Goal: Task Accomplishment & Management: Manage account settings

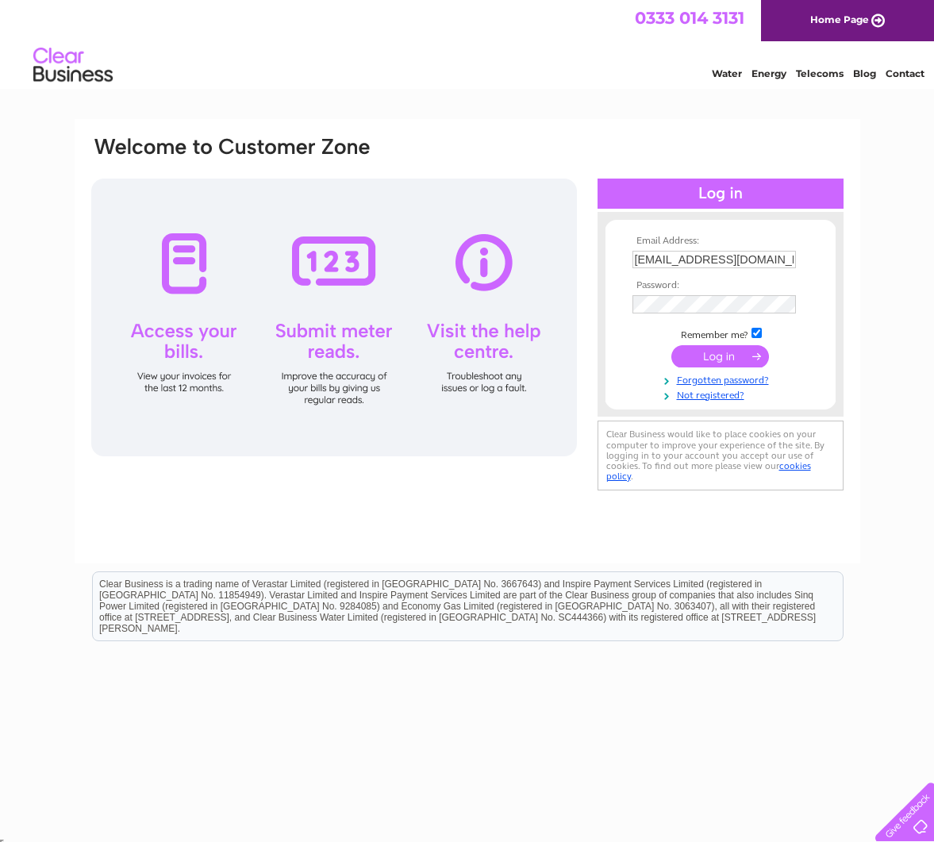
click at [718, 357] on input "submit" at bounding box center [720, 356] width 98 height 22
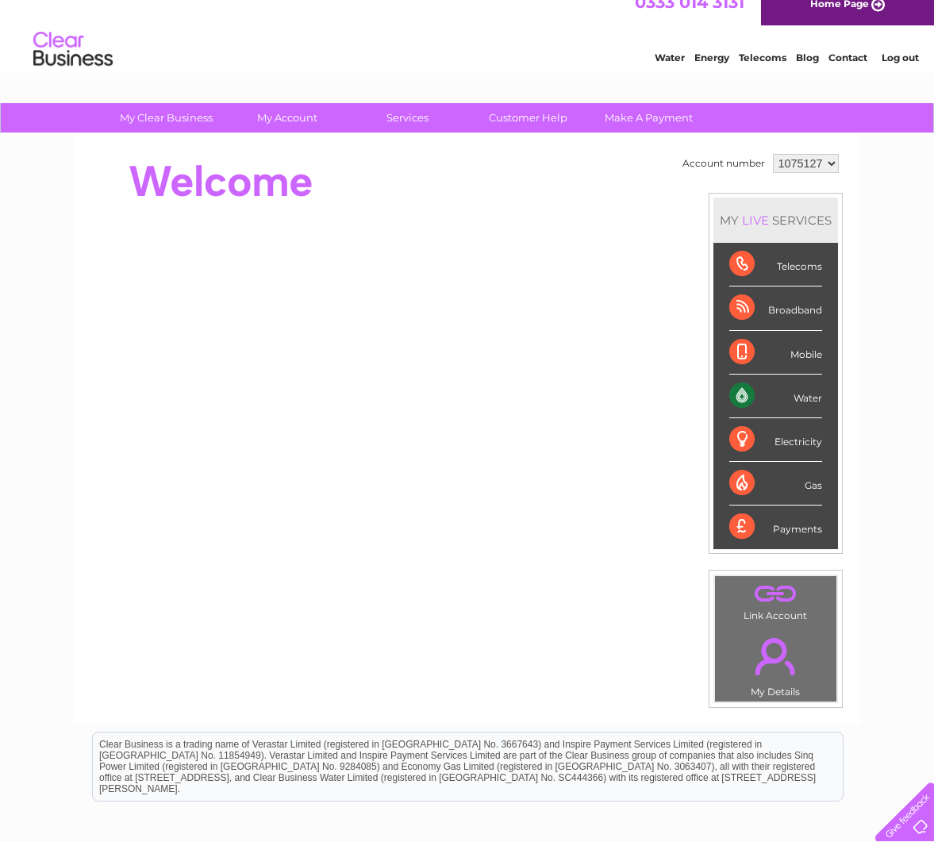
scroll to position [21, 0]
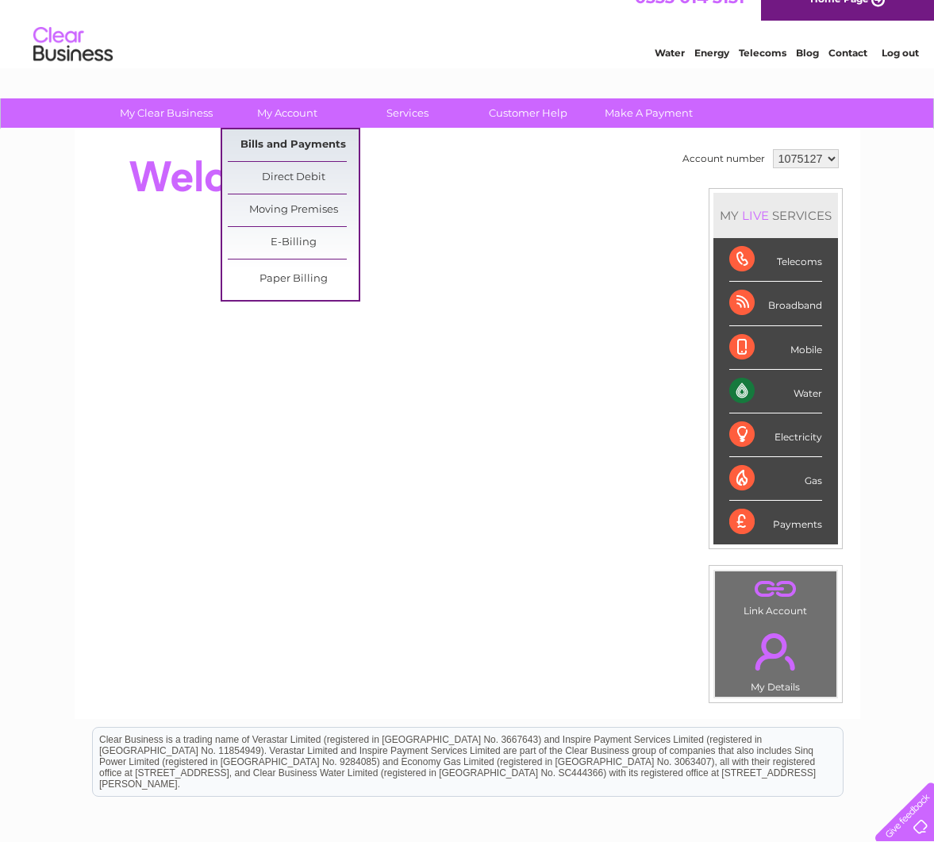
click at [297, 143] on link "Bills and Payments" at bounding box center [293, 145] width 131 height 32
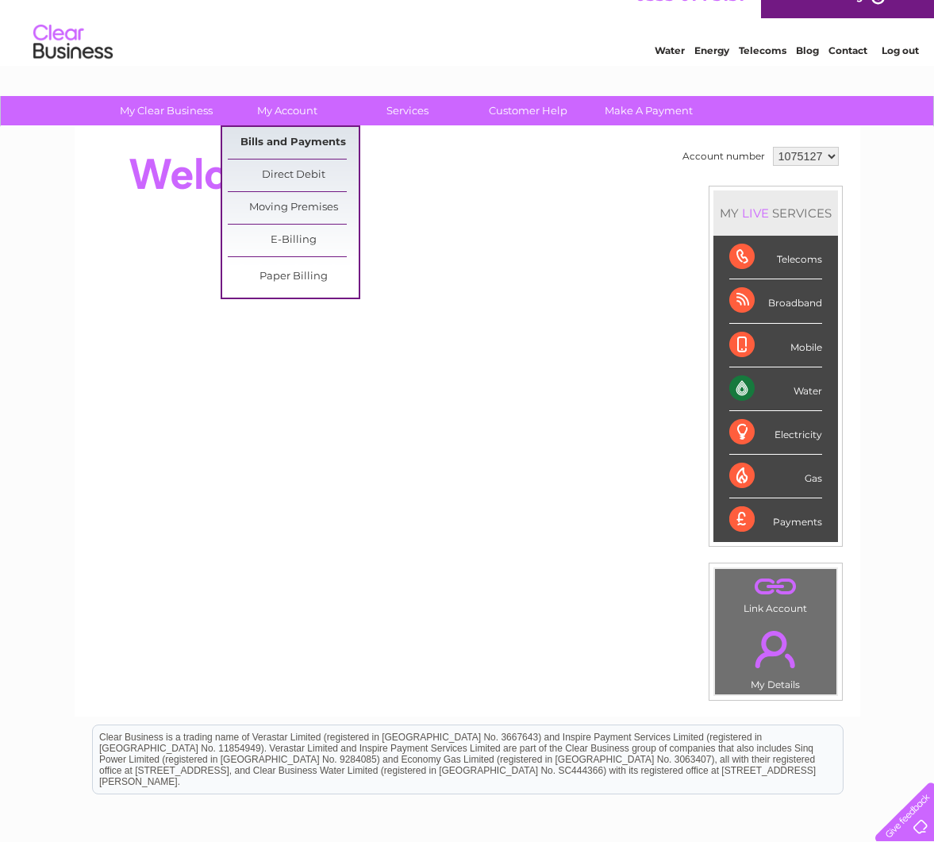
click at [298, 141] on link "Bills and Payments" at bounding box center [293, 143] width 131 height 32
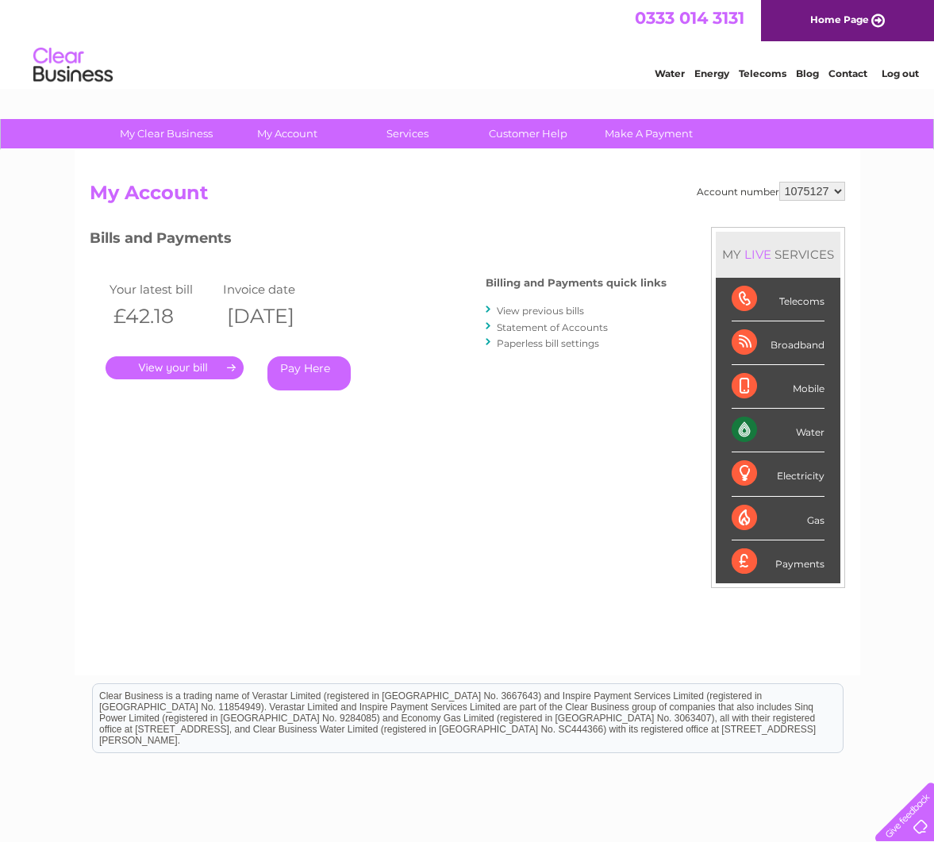
click at [551, 311] on link "View previous bills" at bounding box center [540, 311] width 87 height 12
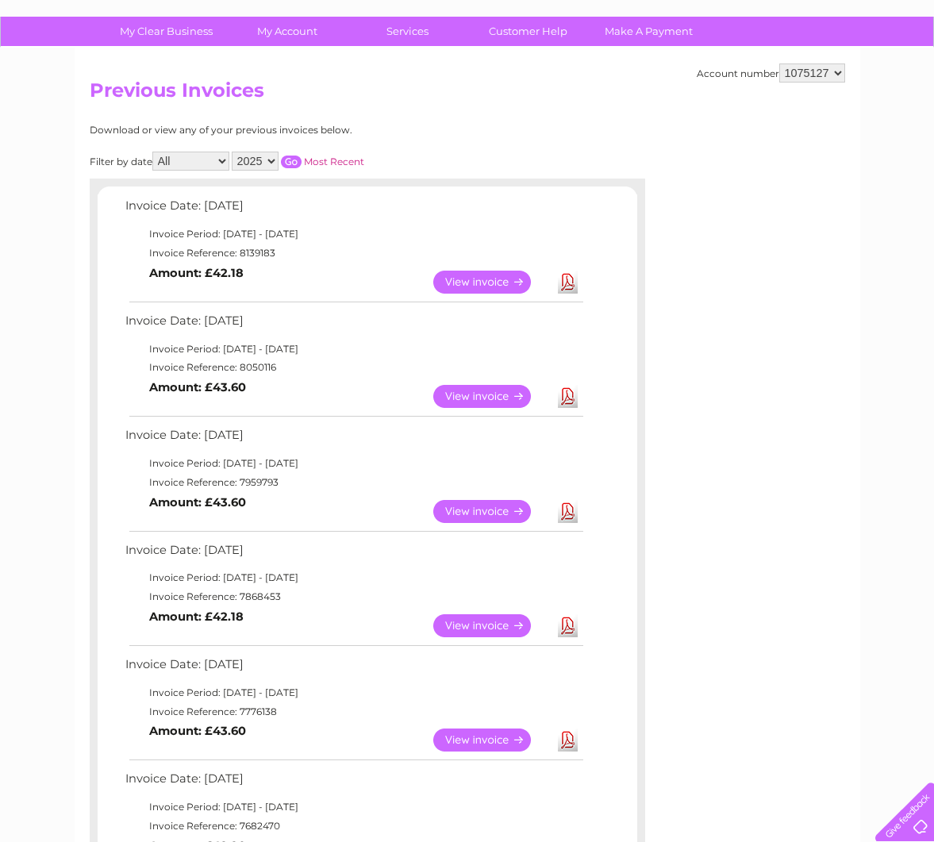
scroll to position [96, 0]
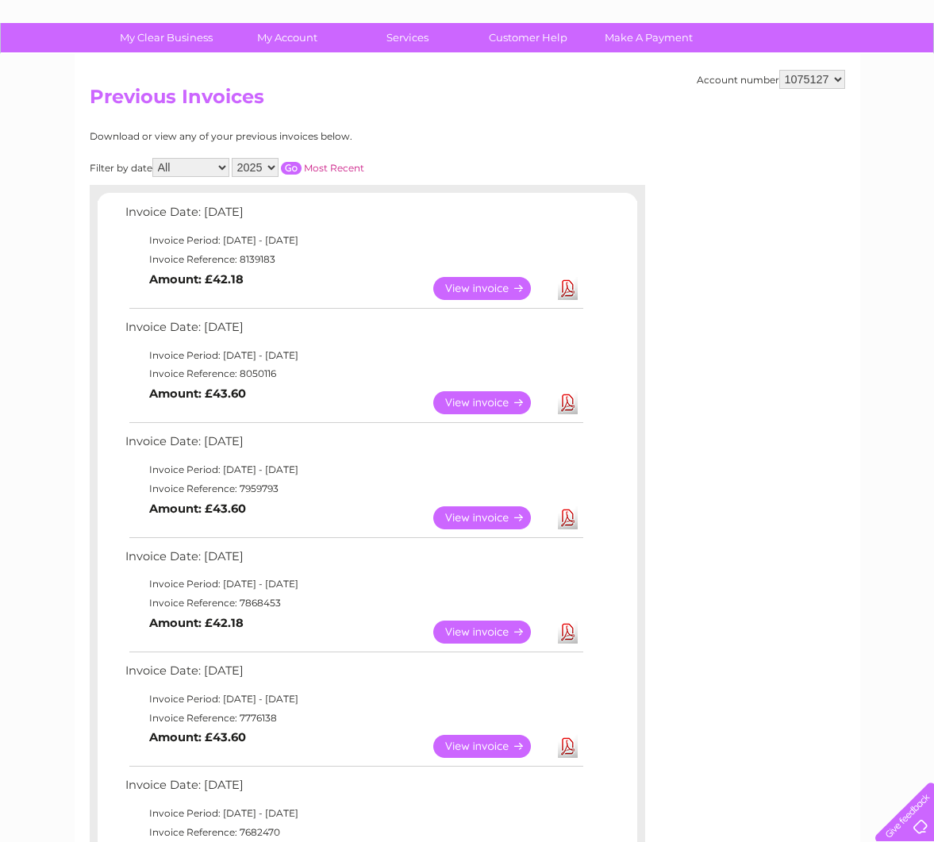
click at [491, 400] on link "View" at bounding box center [491, 402] width 117 height 23
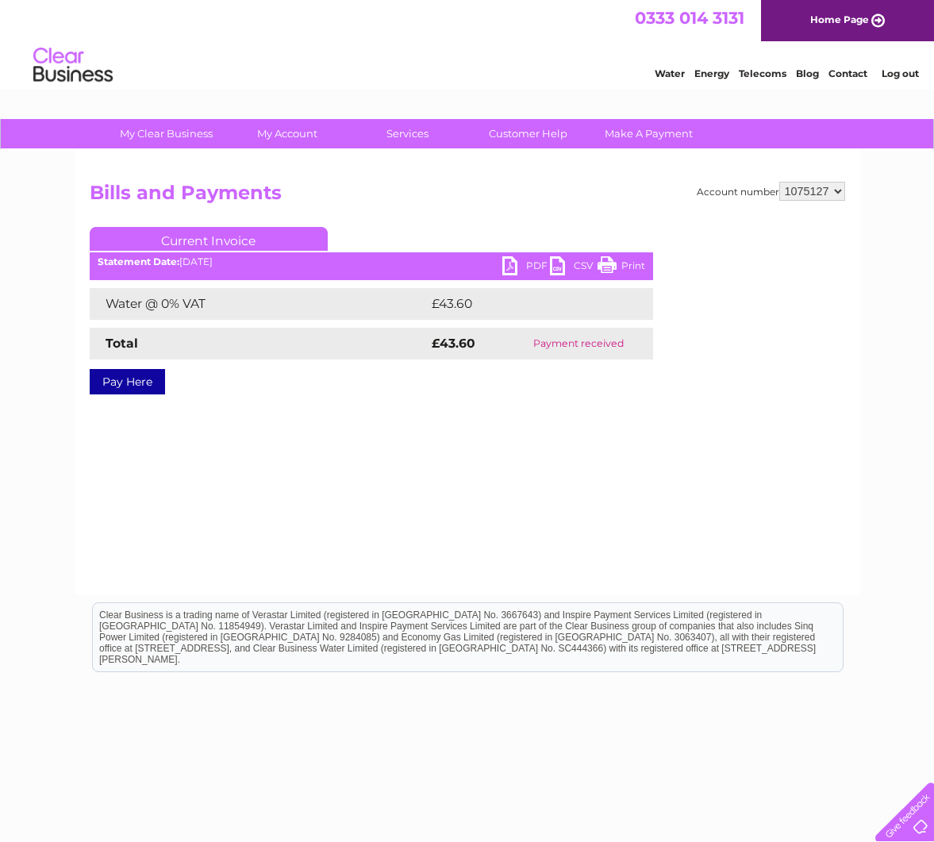
click at [523, 264] on link "PDF" at bounding box center [526, 267] width 48 height 23
